Goal: Transaction & Acquisition: Purchase product/service

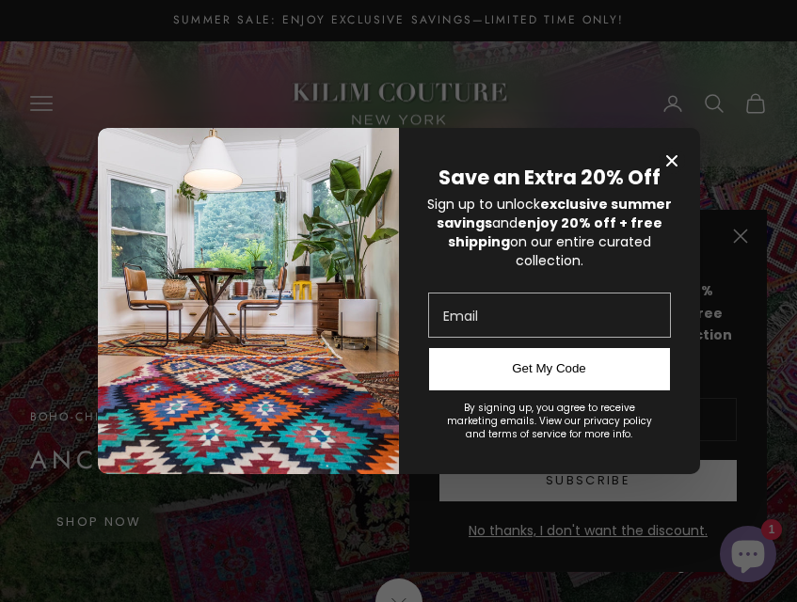
click at [669, 148] on span "Close modal" at bounding box center [671, 161] width 26 height 26
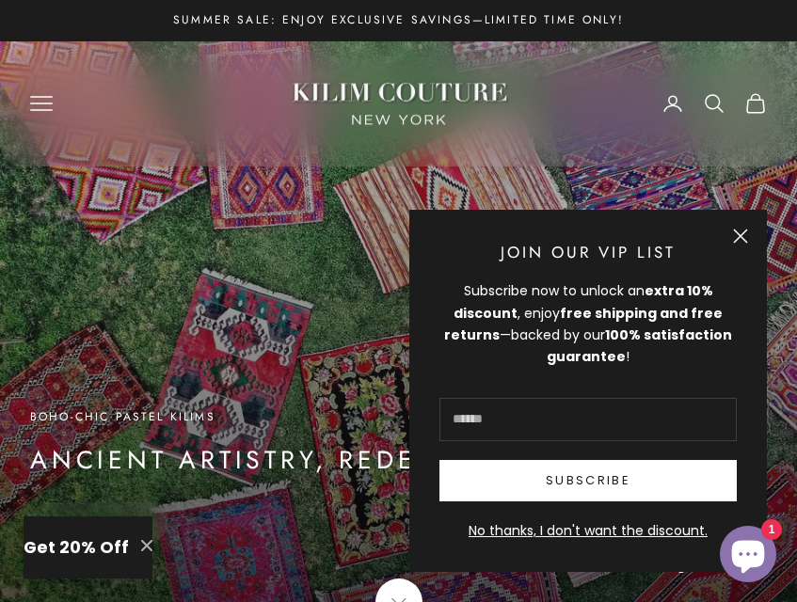
drag, startPoint x: 746, startPoint y: 232, endPoint x: 661, endPoint y: 250, distance: 86.5
click at [746, 233] on button "Close" at bounding box center [740, 236] width 15 height 15
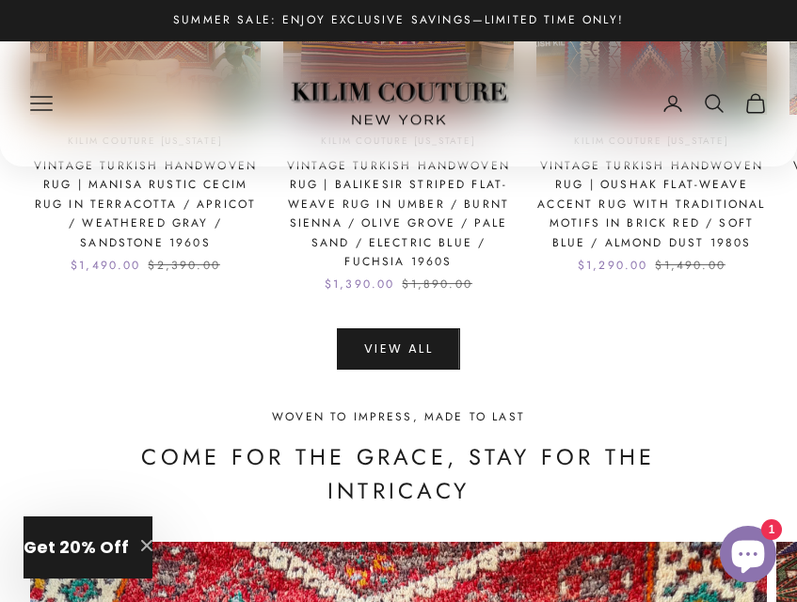
scroll to position [2069, 0]
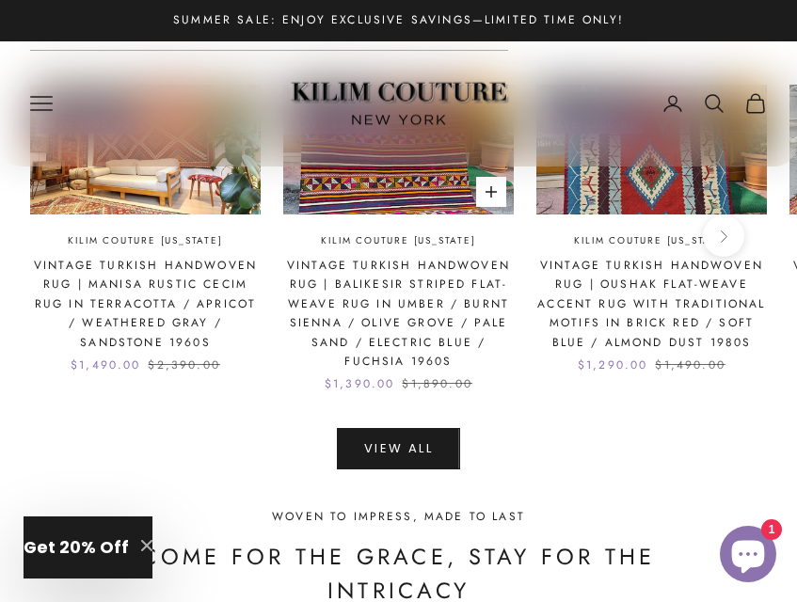
click at [384, 274] on link "Vintage Turkish Handwoven Rug | Balikesir Striped Flat-Weave Rug in Umber / Bur…" at bounding box center [398, 313] width 230 height 115
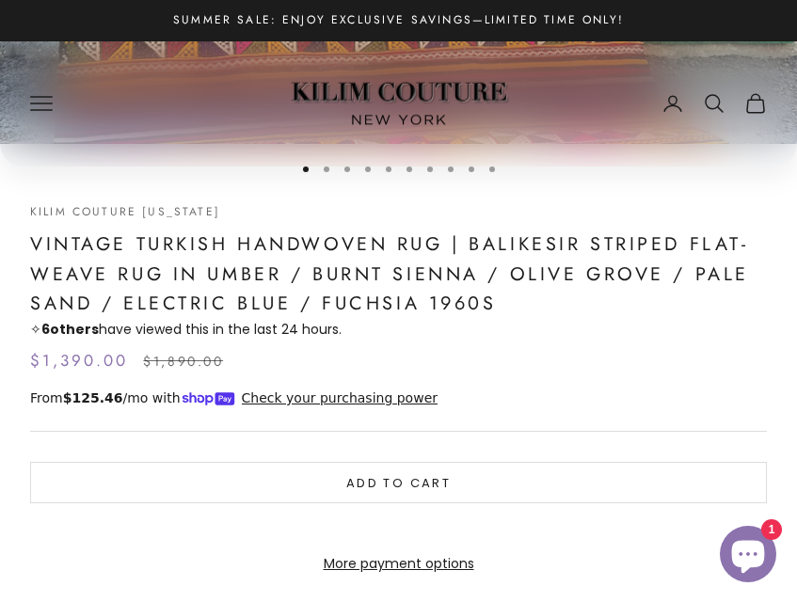
scroll to position [564, 0]
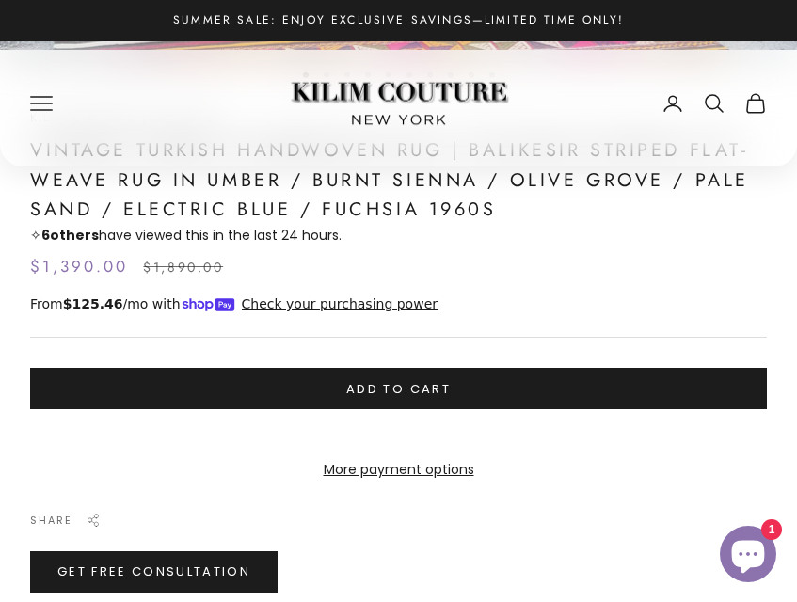
click at [373, 390] on button "Add to cart" at bounding box center [398, 388] width 736 height 41
click at [375, 390] on button "Add to cart" at bounding box center [398, 388] width 736 height 41
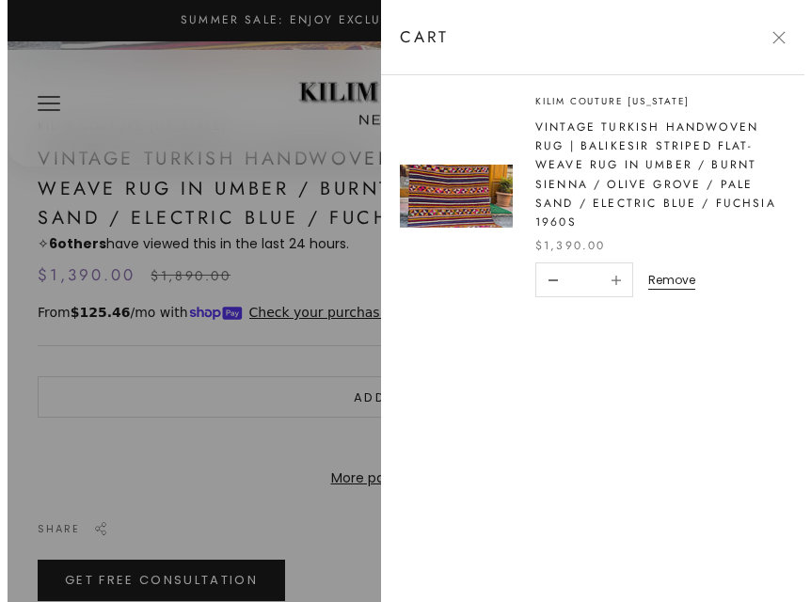
scroll to position [573, 0]
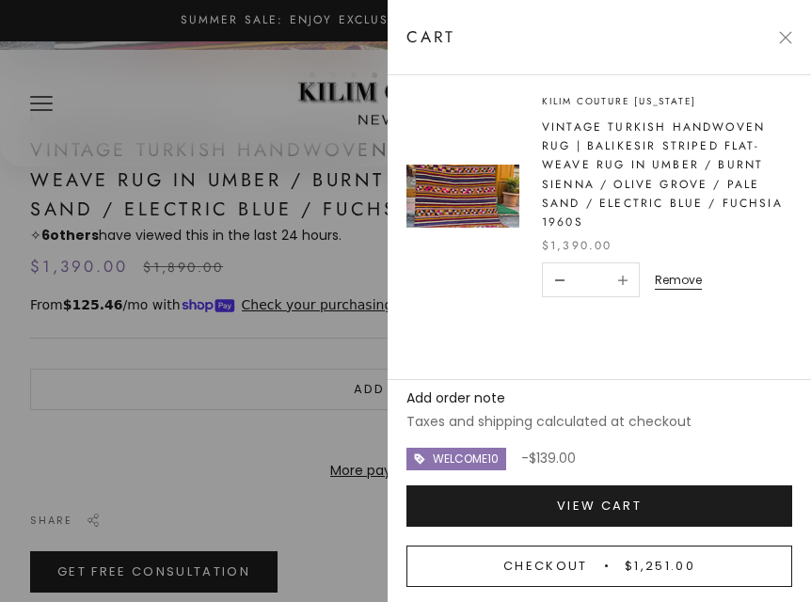
click at [531, 563] on button "Checkout $1,251.00" at bounding box center [599, 566] width 386 height 41
drag, startPoint x: 531, startPoint y: 563, endPoint x: 540, endPoint y: 548, distance: 17.3
click at [532, 561] on button "Checkout $1,251.00" at bounding box center [599, 566] width 386 height 41
